Goal: Transaction & Acquisition: Purchase product/service

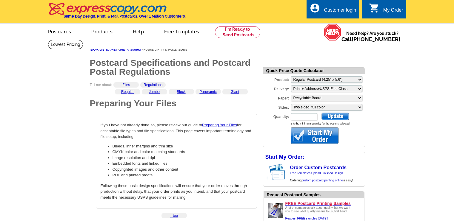
select select "1"
select select "3"
click at [298, 118] on input "Quantity:" at bounding box center [304, 116] width 27 height 7
type input "823"
click at [335, 116] on div at bounding box center [334, 116] width 27 height 7
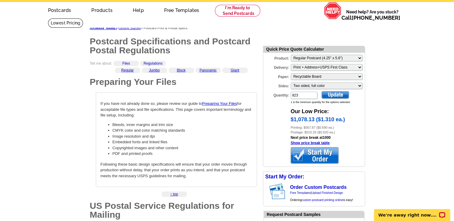
scroll to position [30, 0]
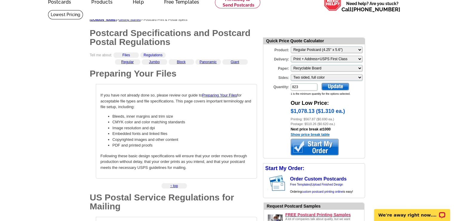
click at [316, 135] on link "Show price break table" at bounding box center [310, 135] width 39 height 4
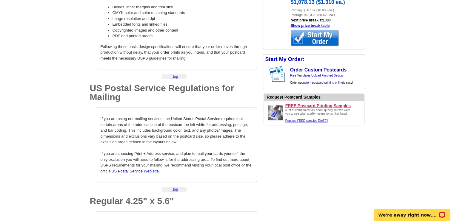
scroll to position [149, 0]
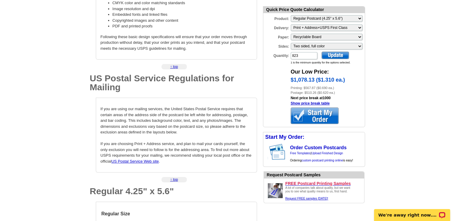
click at [316, 115] on div at bounding box center [315, 116] width 48 height 16
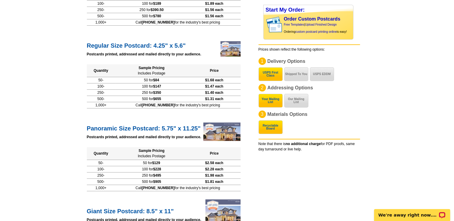
scroll to position [149, 0]
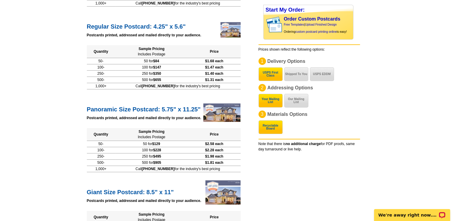
click at [62, 54] on main "Price Calculator Postcards Direct Mail Flyers Business Cards Door Hangers Greet…" at bounding box center [227, 161] width 454 height 543
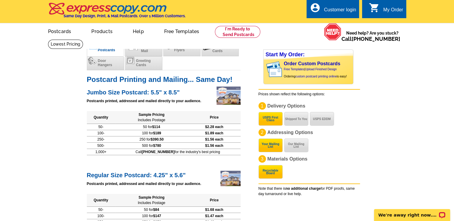
scroll to position [0, 0]
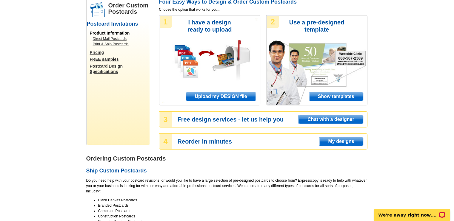
scroll to position [60, 0]
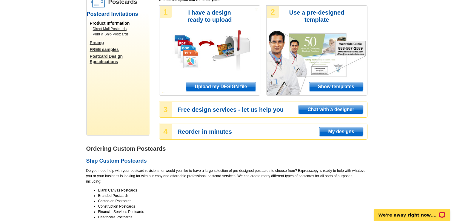
click at [213, 87] on span "Upload my DESIGN file" at bounding box center [221, 86] width 70 height 9
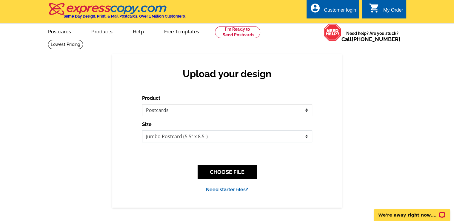
click at [307, 136] on select "Jumbo Postcard (5.5" x 8.5") Regular Postcard (4.25" x 5.6") Panoramic Postcard…" at bounding box center [227, 137] width 170 height 12
select select "1"
click at [142, 131] on select "Jumbo Postcard (5.5" x 8.5") Regular Postcard (4.25" x 5.6") Panoramic Postcard…" at bounding box center [227, 137] width 170 height 12
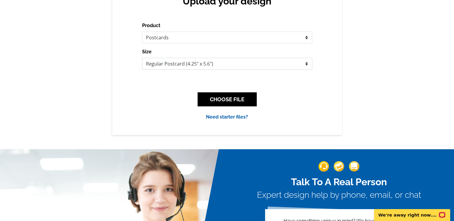
scroll to position [90, 0]
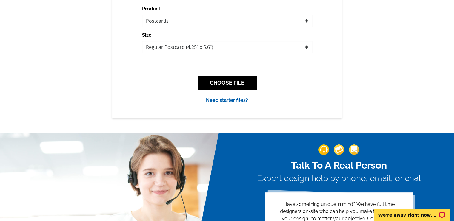
click at [232, 102] on link "Need starter files?" at bounding box center [227, 101] width 42 height 6
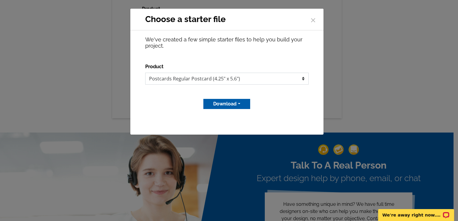
click at [305, 79] on select "Postcards Regular Postcard (4.25" x 5.6")" at bounding box center [227, 79] width 164 height 12
click at [304, 79] on select "Postcards Regular Postcard (4.25" x 5.6")" at bounding box center [227, 79] width 164 height 12
drag, startPoint x: 304, startPoint y: 79, endPoint x: 177, endPoint y: 106, distance: 130.5
click at [177, 106] on div "Download MS Publisher file Adobe PDF file" at bounding box center [227, 104] width 164 height 10
click at [228, 105] on button "Download" at bounding box center [227, 104] width 47 height 10
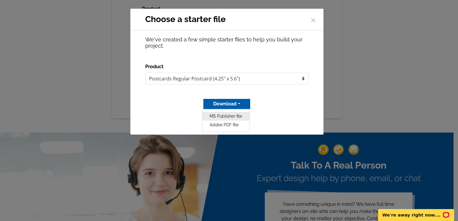
click at [226, 116] on link "MS Publisher file" at bounding box center [226, 116] width 47 height 9
click at [227, 104] on button "Download" at bounding box center [227, 104] width 47 height 10
click at [230, 117] on link "MS Publisher file" at bounding box center [226, 116] width 47 height 9
click at [175, 105] on div "Download MS Publisher file Adobe PDF file" at bounding box center [227, 104] width 164 height 10
click at [313, 20] on span "×" at bounding box center [313, 19] width 6 height 16
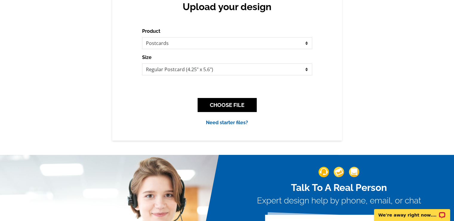
scroll to position [0, 0]
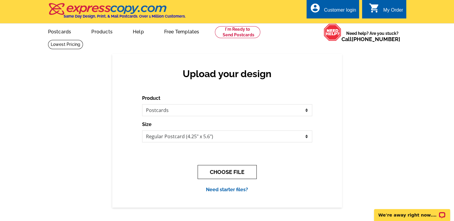
click at [233, 172] on button "CHOOSE FILE" at bounding box center [227, 172] width 59 height 14
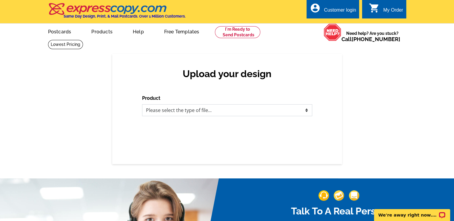
click at [307, 111] on select "Please select the type of file... Postcards Business Cards Letters and flyers G…" at bounding box center [227, 110] width 170 height 12
select select "1"
click at [142, 105] on select "Please select the type of file... Postcards Business Cards Letters and flyers G…" at bounding box center [227, 110] width 170 height 12
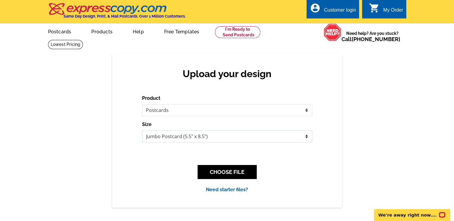
click at [307, 137] on select "Jumbo Postcard (5.5" x 8.5") Regular Postcard (4.25" x 5.6") Panoramic Postcard…" at bounding box center [227, 137] width 170 height 12
select select "1"
click at [142, 131] on select "Jumbo Postcard (5.5" x 8.5") Regular Postcard (4.25" x 5.6") Panoramic Postcard…" at bounding box center [227, 137] width 170 height 12
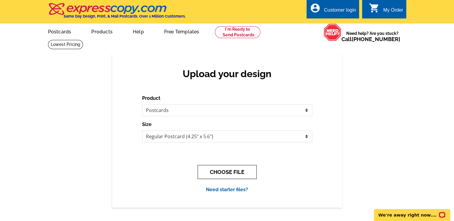
click at [227, 171] on button "CHOOSE FILE" at bounding box center [227, 172] width 59 height 14
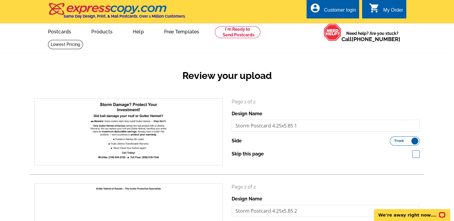
click at [123, 69] on div "Review your upload" at bounding box center [227, 80] width 394 height 35
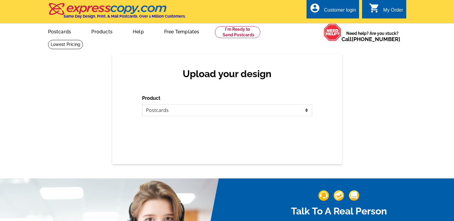
select select "1"
click at [307, 110] on select "Please select the type of file... Postcards Business Cards Letters and flyers G…" at bounding box center [227, 110] width 170 height 12
click at [142, 105] on select "Please select the type of file... Postcards Business Cards Letters and flyers G…" at bounding box center [227, 110] width 170 height 12
click at [307, 111] on select "Please select the type of file... Postcards Business Cards Letters and flyers G…" at bounding box center [227, 110] width 170 height 12
select select "1"
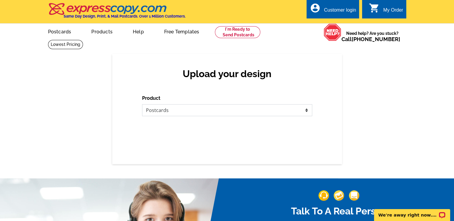
click at [142, 105] on select "Please select the type of file... Postcards Business Cards Letters and flyers G…" at bounding box center [227, 110] width 170 height 12
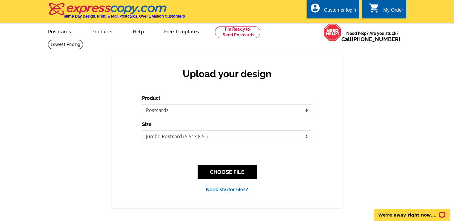
click at [307, 137] on select "Jumbo Postcard (5.5" x 8.5") Regular Postcard (4.25" x 5.6") Panoramic Postcard…" at bounding box center [227, 137] width 170 height 12
select select "1"
click at [142, 131] on select "Jumbo Postcard (5.5" x 8.5") Regular Postcard (4.25" x 5.6") Panoramic Postcard…" at bounding box center [227, 137] width 170 height 12
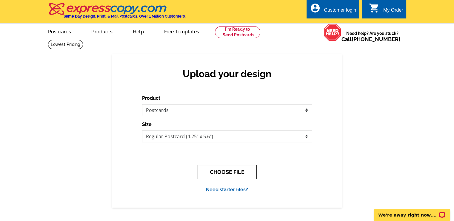
click at [229, 174] on button "CHOOSE FILE" at bounding box center [227, 172] width 59 height 14
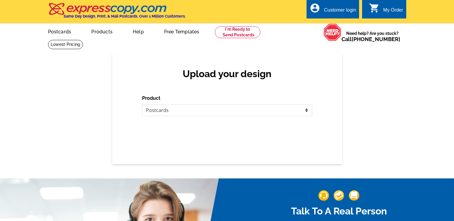
select select "1"
drag, startPoint x: 0, startPoint y: 0, endPoint x: 307, endPoint y: 111, distance: 326.7
click at [307, 111] on select "Please select the type of file... Postcards Business Cards Letters and flyers G…" at bounding box center [227, 110] width 170 height 12
select select "1"
click at [142, 105] on select "Please select the type of file... Postcards Business Cards Letters and flyers G…" at bounding box center [227, 110] width 170 height 12
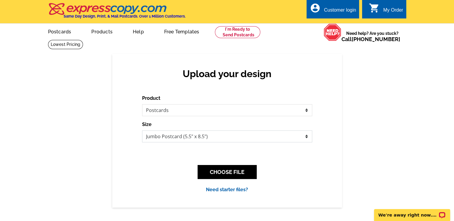
click at [307, 137] on select "Jumbo Postcard (5.5" x 8.5") Regular Postcard (4.25" x 5.6") Panoramic Postcard…" at bounding box center [227, 137] width 170 height 12
select select "1"
click at [142, 131] on select "Jumbo Postcard (5.5" x 8.5") Regular Postcard (4.25" x 5.6") Panoramic Postcard…" at bounding box center [227, 137] width 170 height 12
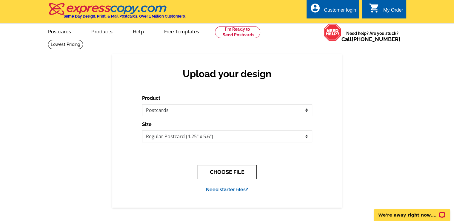
click at [226, 172] on button "CHOOSE FILE" at bounding box center [227, 172] width 59 height 14
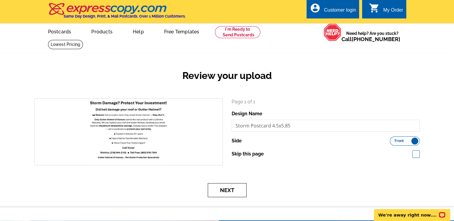
click at [225, 189] on button "Next" at bounding box center [227, 191] width 39 height 14
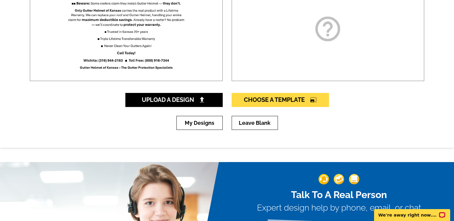
scroll to position [119, 0]
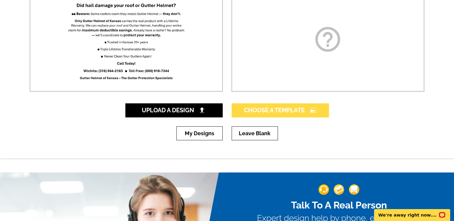
click at [291, 110] on span "Choose A Template photo_size_select_large" at bounding box center [280, 110] width 73 height 7
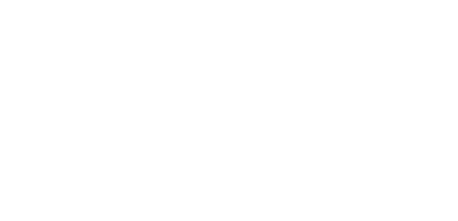
select select "1"
select select "back"
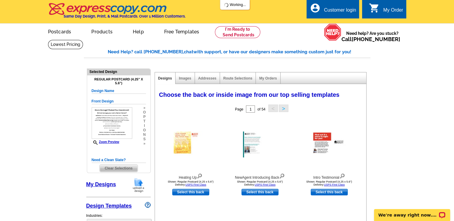
select select "785"
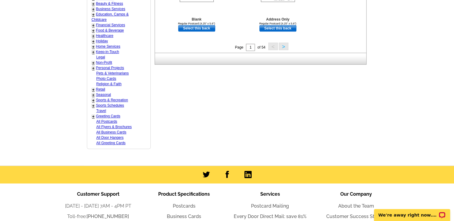
scroll to position [269, 0]
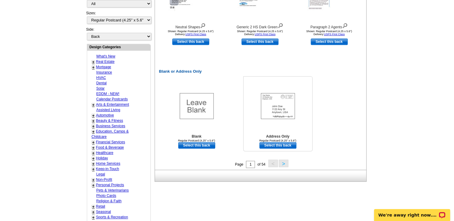
click at [281, 146] on link "Select this back" at bounding box center [277, 145] width 37 height 7
select select "front"
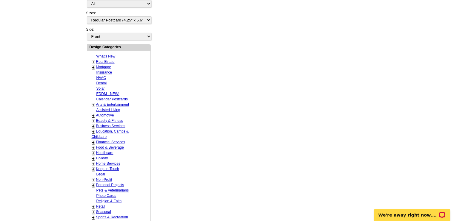
scroll to position [0, 0]
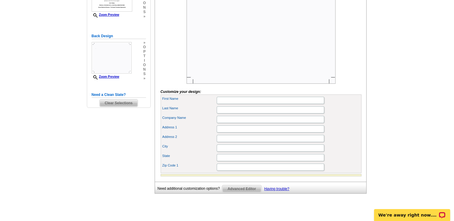
scroll to position [149, 0]
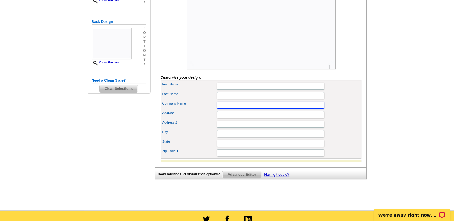
click at [229, 109] on input "Company Name" at bounding box center [270, 105] width 107 height 7
type input "GutterHelmet of KS"
click at [228, 118] on input "Address 1" at bounding box center [270, 114] width 107 height 7
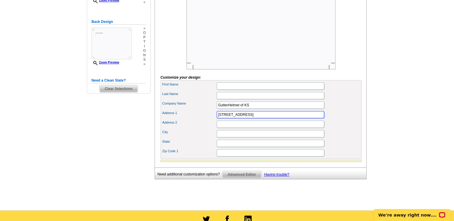
type input "974 SE Pioneer Rd."
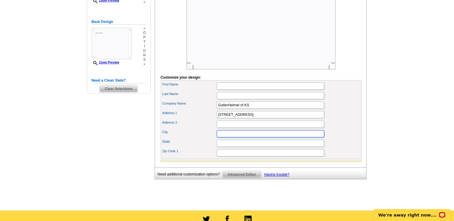
click at [232, 138] on input "City" at bounding box center [270, 133] width 107 height 7
type input "El Dorado"
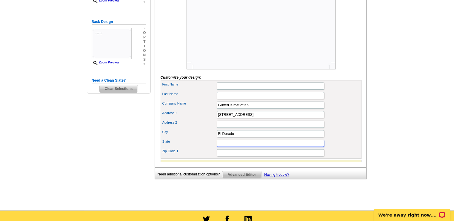
click at [232, 147] on input "State" at bounding box center [270, 143] width 107 height 7
type input "KS"
click at [230, 157] on input "Zip Code 1" at bounding box center [270, 153] width 107 height 7
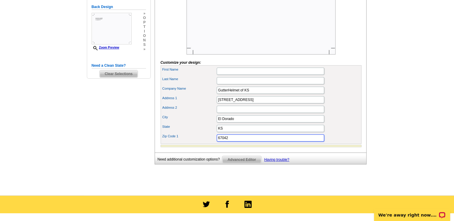
scroll to position [179, 0]
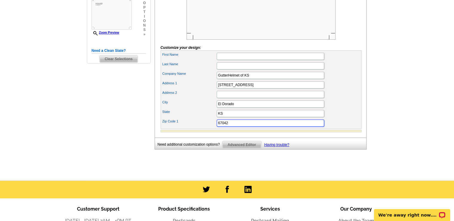
type input "67042"
click at [230, 117] on input "KS" at bounding box center [270, 113] width 107 height 7
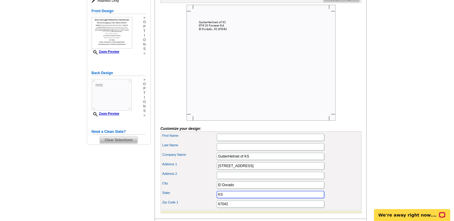
scroll to position [119, 0]
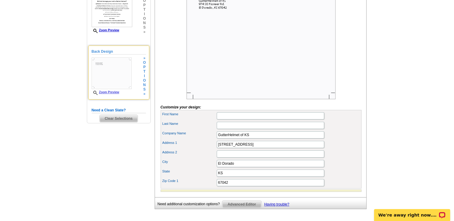
click at [110, 93] on link "Zoom Preview" at bounding box center [106, 92] width 28 height 3
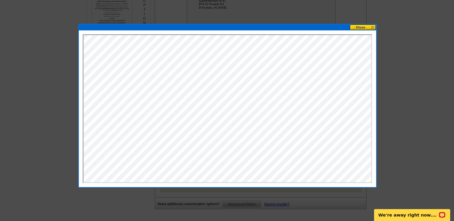
scroll to position [0, 0]
click at [361, 26] on button at bounding box center [363, 27] width 26 height 6
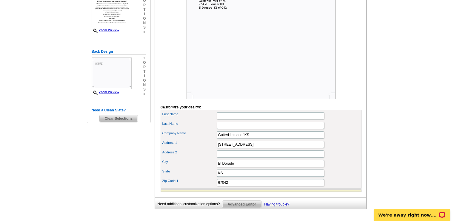
click at [57, 65] on main "Need Help? call 800-260-5887, chat with support, or have our designers make som…" at bounding box center [227, 80] width 454 height 320
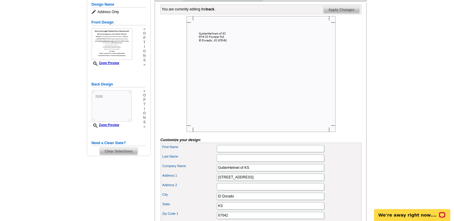
scroll to position [35, 0]
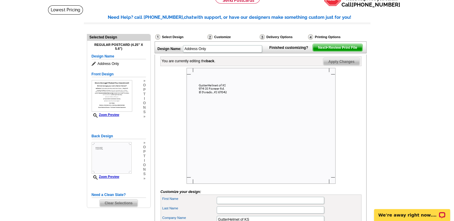
click at [337, 51] on span "Next Review Print File" at bounding box center [337, 47] width 49 height 7
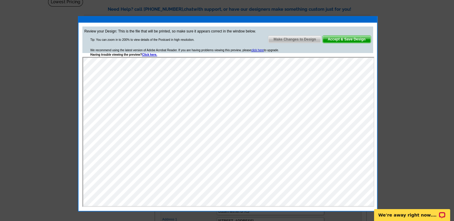
scroll to position [60, 0]
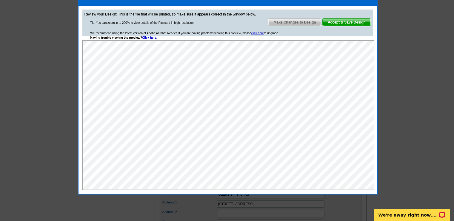
click at [347, 22] on span "Accept & Save Design" at bounding box center [347, 22] width 48 height 7
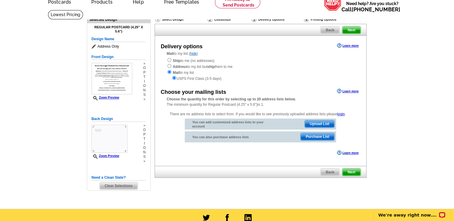
scroll to position [60, 0]
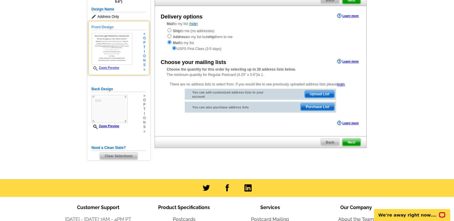
click at [112, 68] on link "Zoom Preview" at bounding box center [106, 67] width 28 height 3
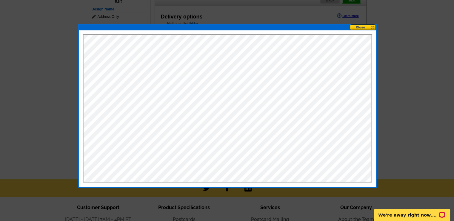
scroll to position [0, 0]
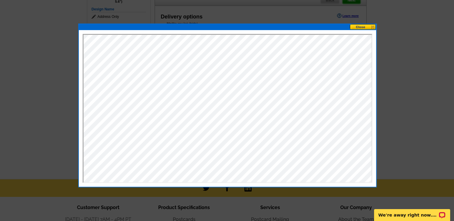
click at [363, 27] on button at bounding box center [363, 27] width 26 height 6
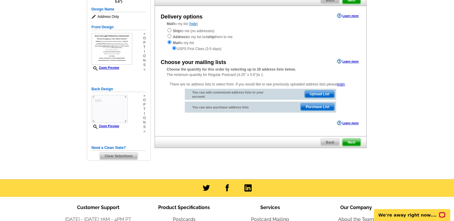
click at [319, 94] on span "Upload List" at bounding box center [320, 94] width 30 height 7
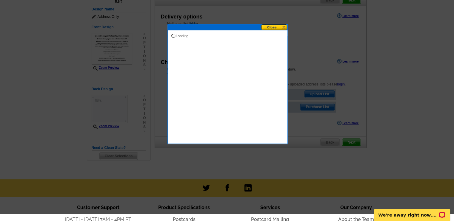
scroll to position [30, 0]
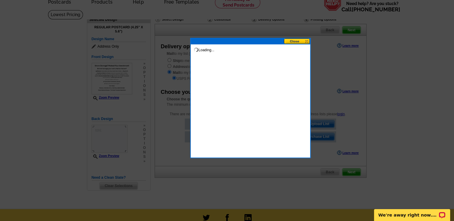
drag, startPoint x: 224, startPoint y: 58, endPoint x: 246, endPoint y: 41, distance: 26.9
click at [247, 42] on div at bounding box center [250, 41] width 119 height 6
click at [295, 41] on button at bounding box center [296, 41] width 26 height 6
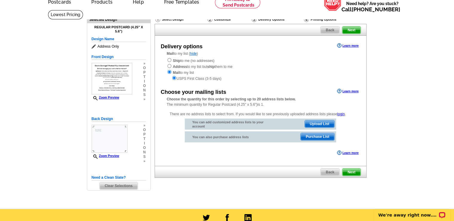
click at [197, 101] on strong "Choose the quantity for this order by selecting up to 20 address lists below." at bounding box center [231, 99] width 129 height 4
click at [353, 92] on link "Learn more" at bounding box center [347, 91] width 21 height 5
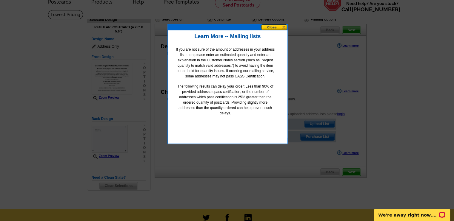
click at [274, 27] on button at bounding box center [274, 27] width 26 height 6
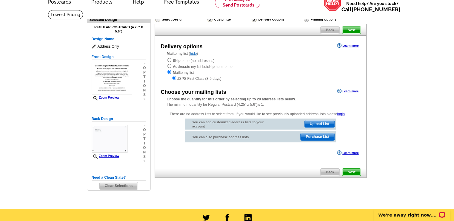
click at [256, 81] on div "USPS First Class (3-5 days)" at bounding box center [260, 78] width 187 height 6
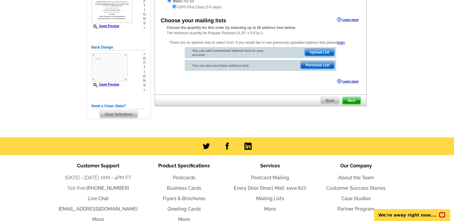
scroll to position [119, 0]
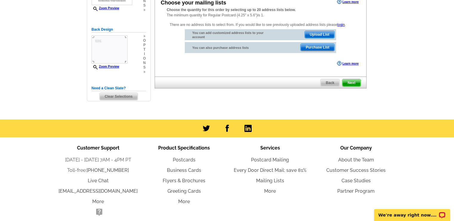
click at [350, 64] on link "Learn more" at bounding box center [347, 63] width 21 height 5
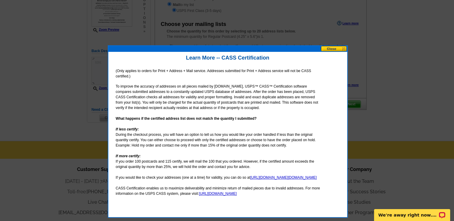
scroll to position [55, 0]
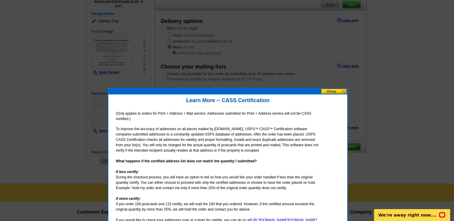
click at [332, 91] on button at bounding box center [334, 92] width 26 height 6
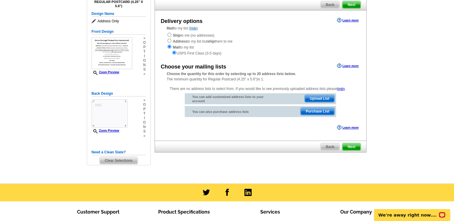
click at [268, 53] on div "USPS First Class (3-5 days)" at bounding box center [260, 53] width 187 height 6
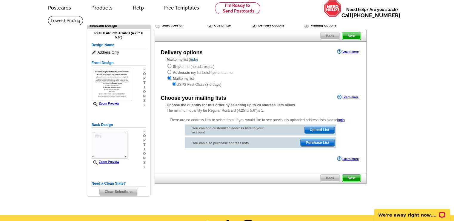
scroll to position [0, 0]
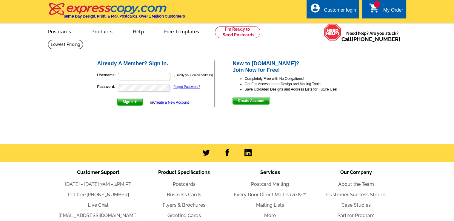
click at [174, 104] on link "Create a New Account" at bounding box center [171, 103] width 36 height 4
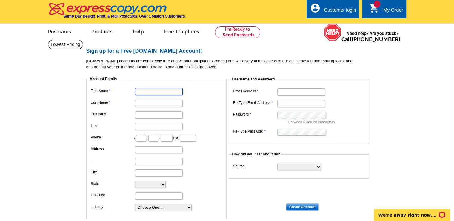
click at [146, 92] on input "First Name" at bounding box center [159, 91] width 48 height 7
type input "Steven"
type input "Guiot"
type input "GutterHelmet of Kansas"
click at [140, 138] on input "text" at bounding box center [141, 138] width 10 height 7
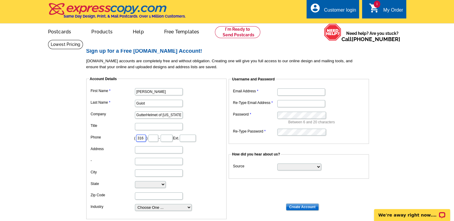
type input "316"
type input "619"
type input "4793"
click at [145, 150] on input "Address" at bounding box center [159, 150] width 48 height 7
type input "974 SE Pioneer Rd"
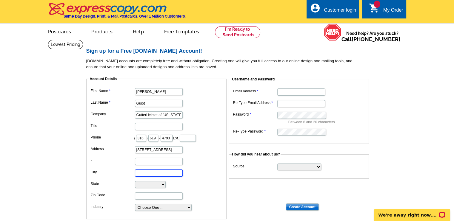
click at [145, 172] on input "City" at bounding box center [159, 173] width 48 height 7
type input "El Dorado"
click at [148, 186] on select "Alabama Alaska Arizona Arkansas California Colorado Connecticut District of Col…" at bounding box center [150, 184] width 31 height 7
select select "KS"
click at [135, 181] on select "Alabama Alaska Arizona Arkansas California Colorado Connecticut District of Col…" at bounding box center [150, 184] width 31 height 7
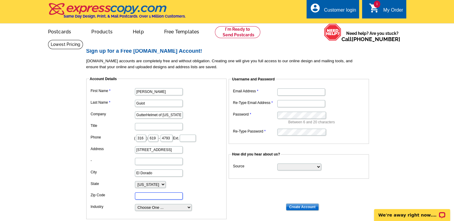
drag, startPoint x: 144, startPoint y: 195, endPoint x: 142, endPoint y: 192, distance: 4.0
click at [144, 195] on input "Zip Code" at bounding box center [159, 196] width 48 height 7
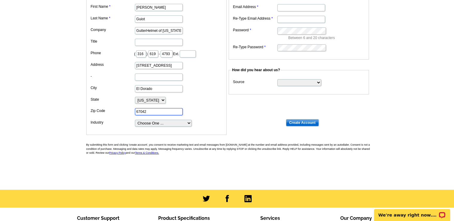
scroll to position [90, 0]
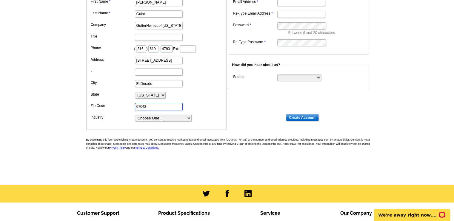
type input "67042"
click at [190, 117] on select "Choose One ... Residential Real Estate Accounting Agriculture Architecture Arts…" at bounding box center [163, 118] width 57 height 7
select select "67"
click at [135, 115] on select "Choose One ... Residential Real Estate Accounting Agriculture Architecture Arts…" at bounding box center [163, 118] width 57 height 7
click at [212, 100] on dl "First Name Steven Last Name Guiot Company GutterHelmet of Kansas Title Phone ( …" at bounding box center [156, 59] width 134 height 125
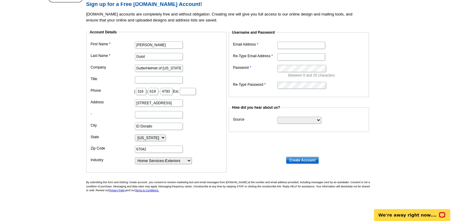
scroll to position [0, 0]
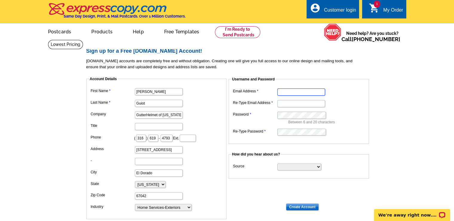
click at [291, 92] on input "Email Address" at bounding box center [301, 92] width 48 height 7
type input "guiot.steven@gmail.com"
click at [283, 104] on input "Re-Type Email Address" at bounding box center [301, 103] width 48 height 7
type input "guiot.steven@gmail.com"
click at [315, 168] on select "Search Engine Television Ad Direct Mail Postcard Email Referred by a friend Oth…" at bounding box center [299, 167] width 44 height 7
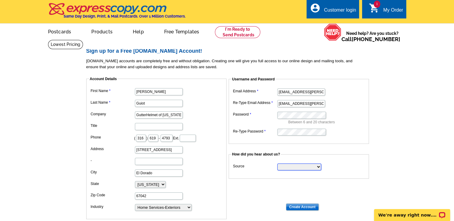
select select "search"
click at [277, 164] on select "Search Engine Television Ad Direct Mail Postcard Email Referred by a friend Oth…" at bounding box center [299, 167] width 44 height 7
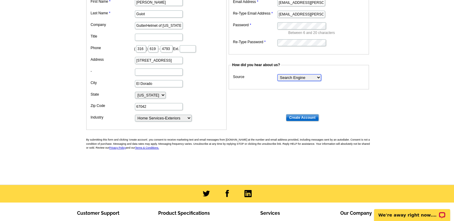
scroll to position [60, 0]
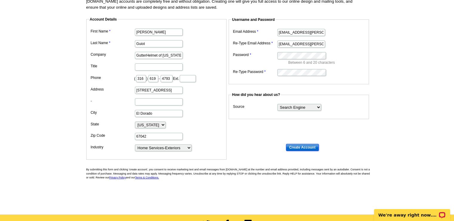
click at [301, 147] on input "Create Account" at bounding box center [302, 147] width 33 height 7
